Goal: Task Accomplishment & Management: Manage account settings

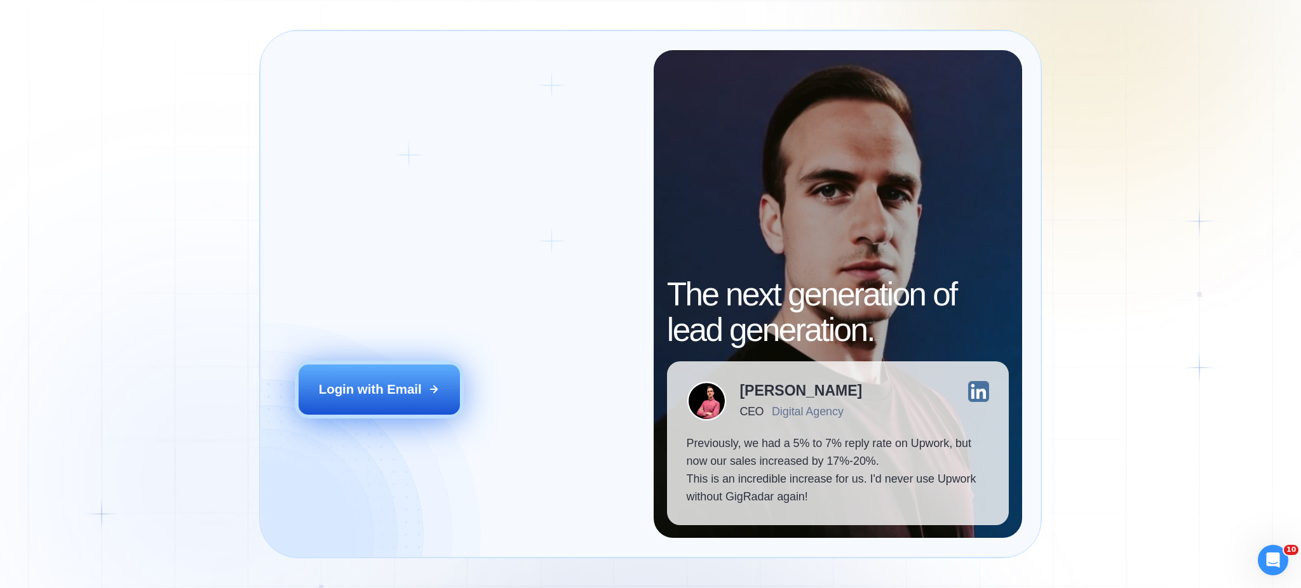
click at [344, 389] on div "Login with Email" at bounding box center [370, 390] width 103 height 18
